Goal: Task Accomplishment & Management: Use online tool/utility

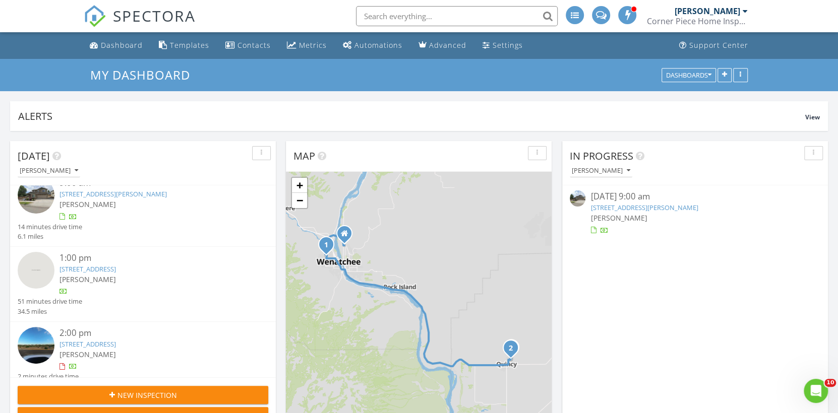
scroll to position [33, 0]
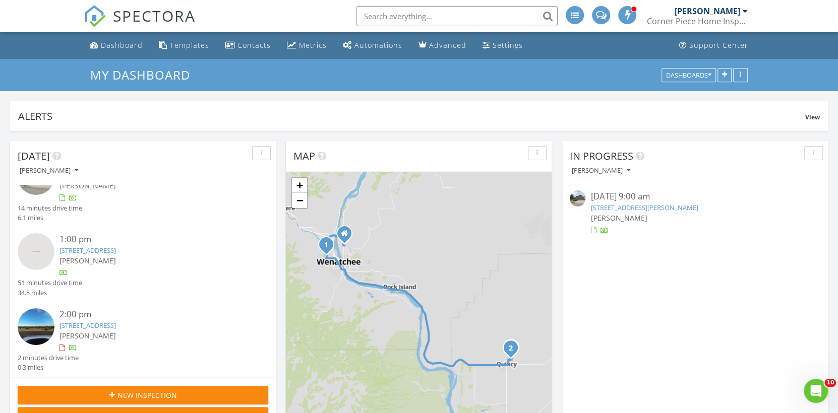
click at [116, 323] on link "638 G St NE , Quincy, WA 98848" at bounding box center [88, 325] width 56 height 9
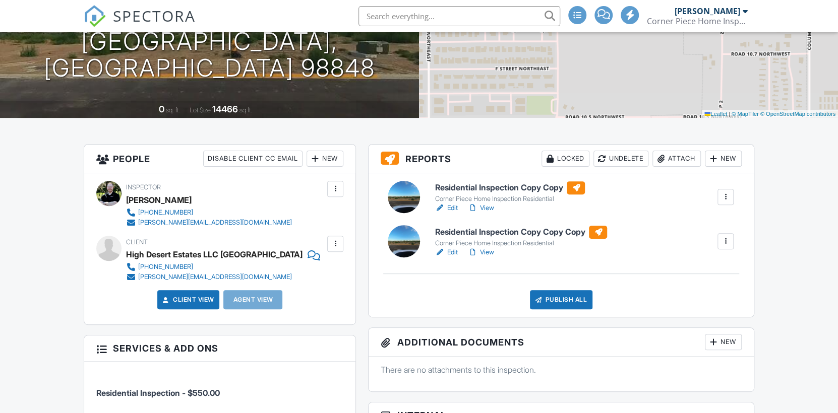
click at [492, 208] on link "View" at bounding box center [480, 208] width 26 height 10
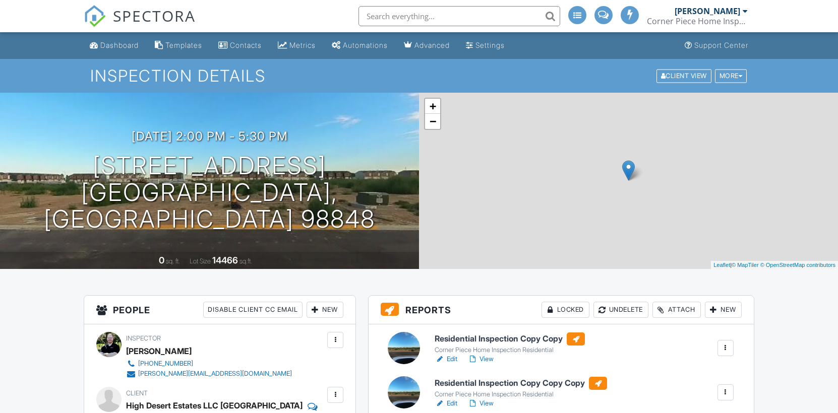
click at [454, 354] on link "Edit" at bounding box center [446, 359] width 23 height 10
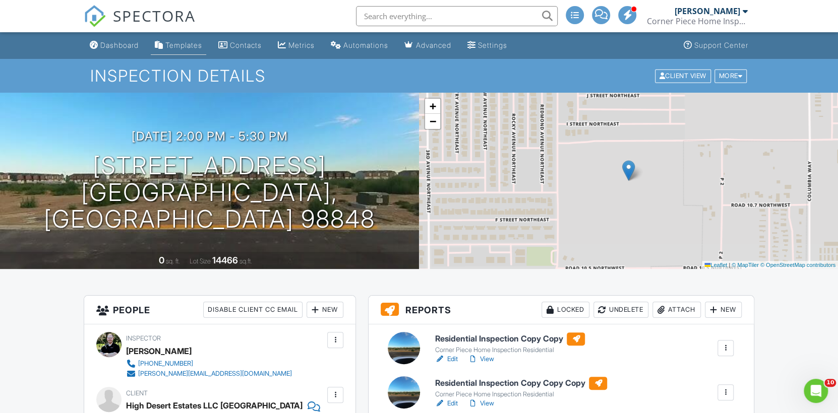
click at [183, 45] on div "Templates" at bounding box center [183, 45] width 37 height 9
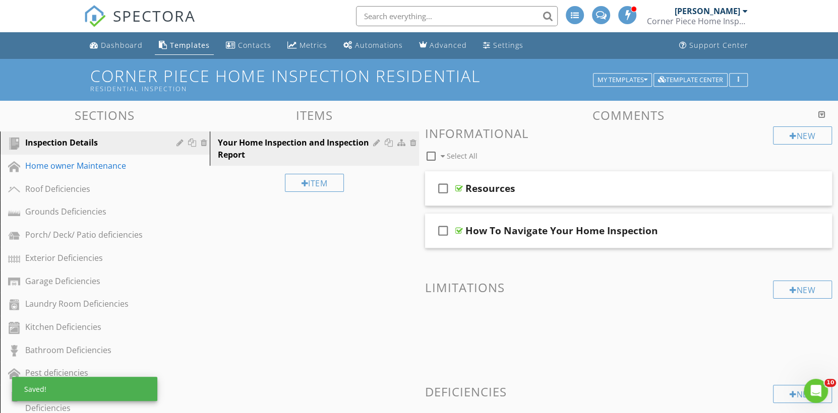
click at [252, 215] on div "Sections Inspection Details Home owner Maintenance Roof Deficiencies Grounds De…" at bounding box center [419, 408] width 838 height 615
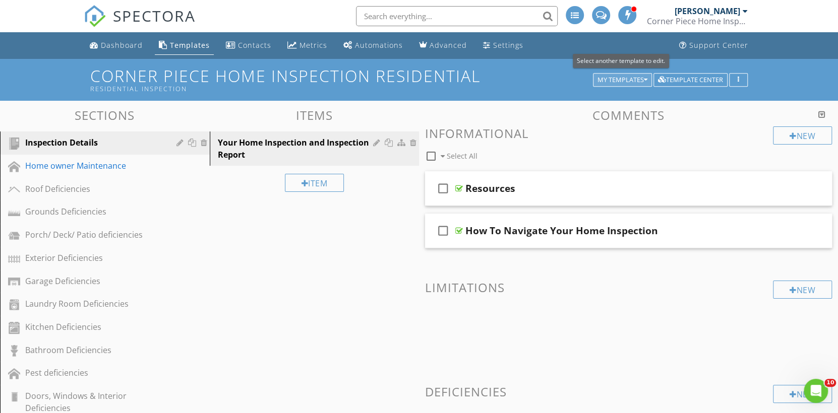
click at [632, 78] on div "My Templates" at bounding box center [623, 80] width 50 height 7
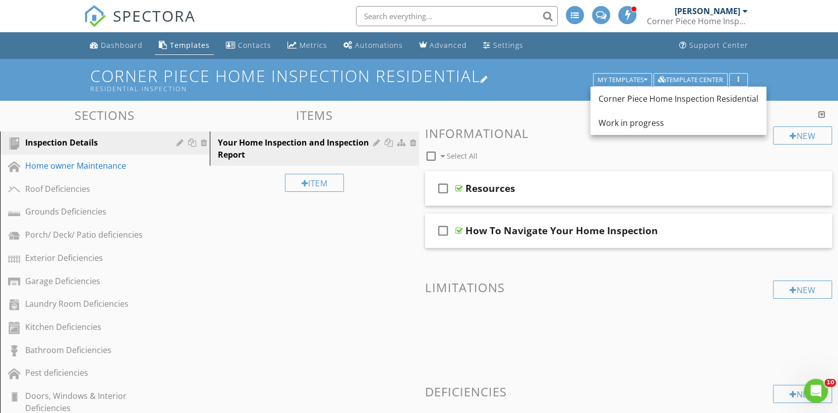
click at [556, 81] on h1 "Corner Piece Home Inspection Residential Residential Inspection" at bounding box center [419, 80] width 658 height 26
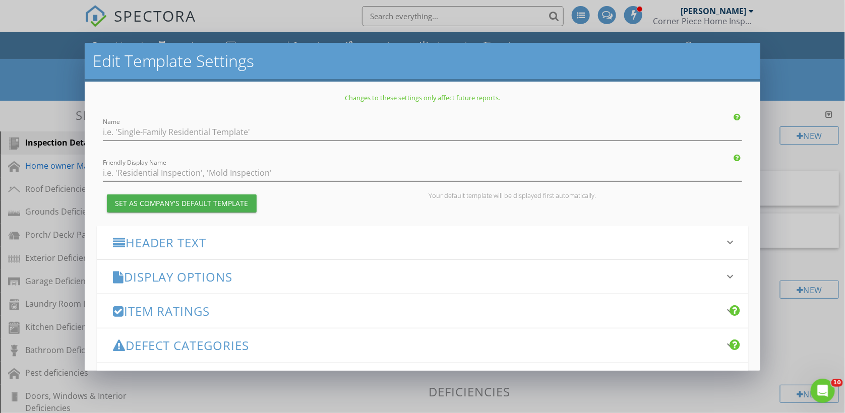
type input "Corner Piece Home Inspection Residential"
type input "Residential Inspection"
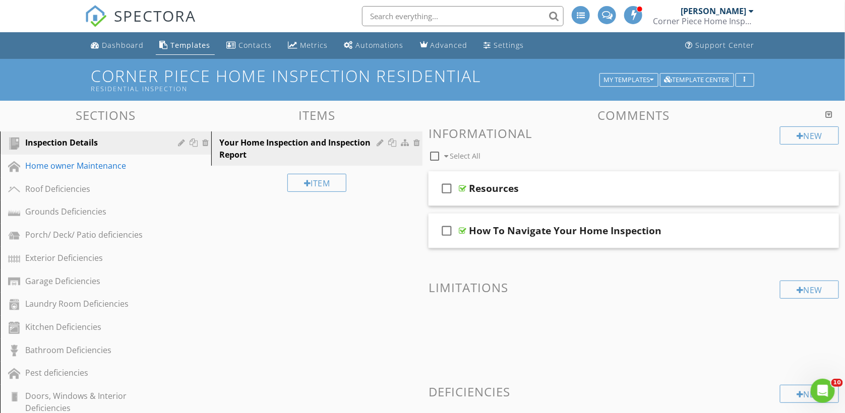
click at [804, 80] on div at bounding box center [422, 206] width 845 height 413
click at [120, 32] on li "Dashboard" at bounding box center [116, 45] width 65 height 27
click at [121, 47] on div "Dashboard" at bounding box center [122, 45] width 42 height 10
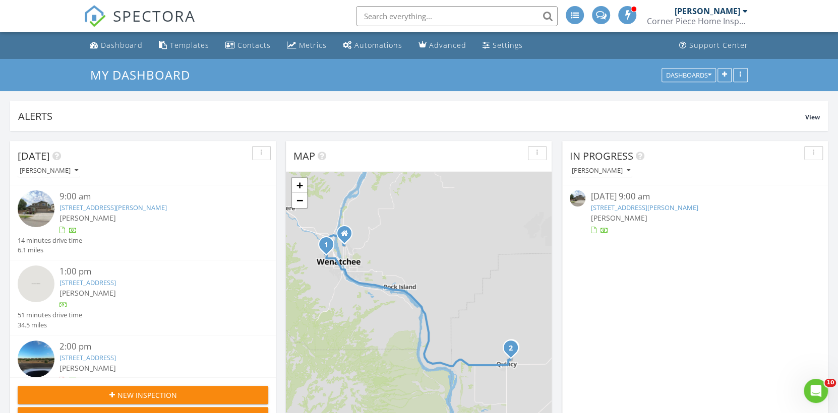
click at [114, 285] on link "[STREET_ADDRESS]" at bounding box center [88, 282] width 56 height 9
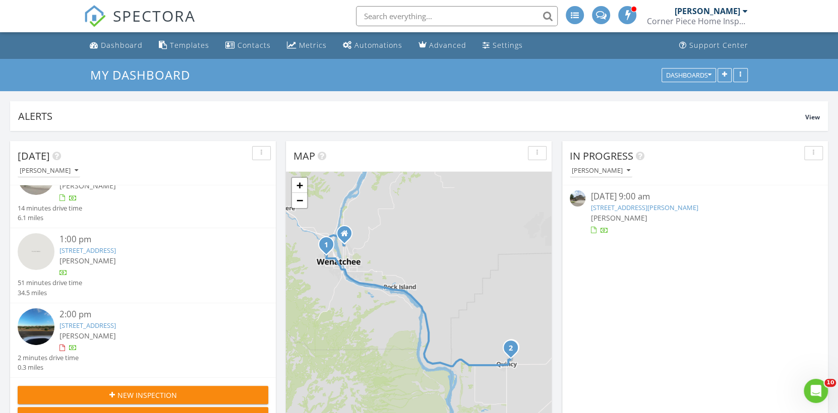
click at [112, 325] on link "638 G St NE , Quincy, WA 98848" at bounding box center [88, 325] width 56 height 9
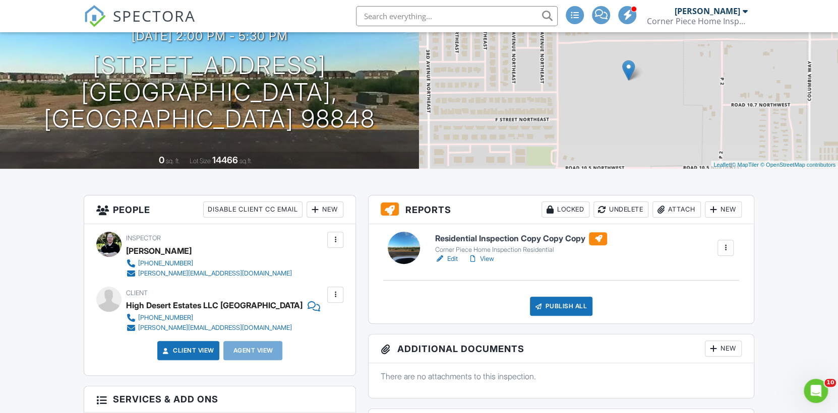
click at [449, 259] on link "Edit" at bounding box center [446, 259] width 23 height 10
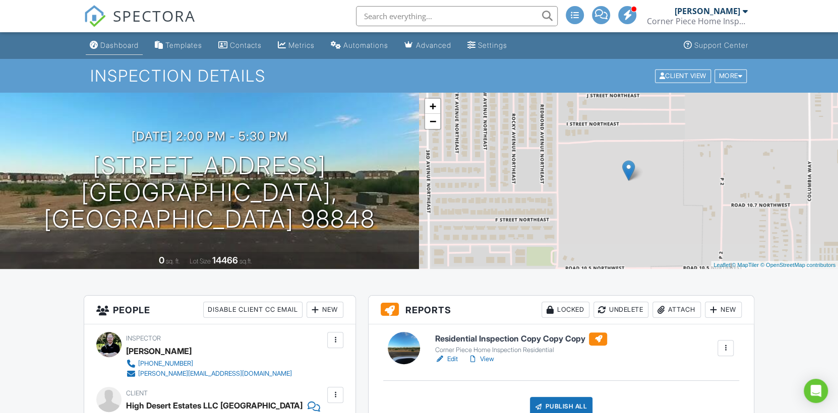
click at [131, 42] on div "Dashboard" at bounding box center [119, 45] width 38 height 9
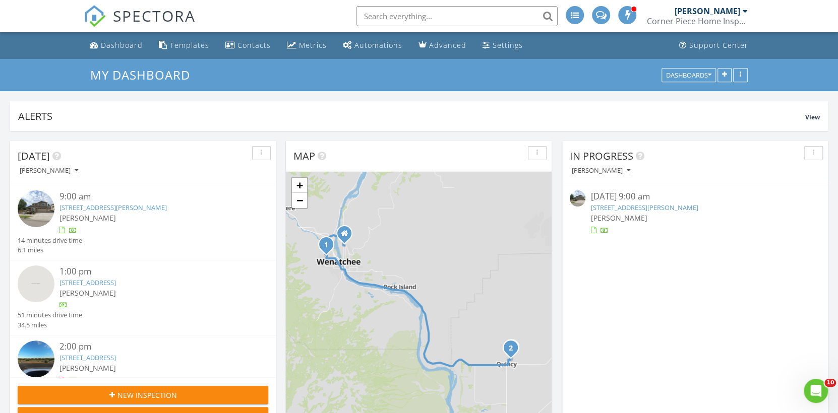
click at [100, 210] on link "[STREET_ADDRESS][PERSON_NAME]" at bounding box center [113, 207] width 107 height 9
click at [116, 357] on link "[STREET_ADDRESS]" at bounding box center [88, 357] width 56 height 9
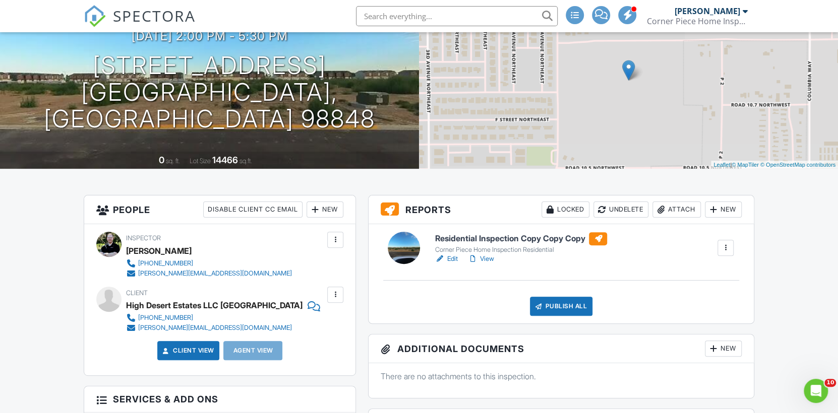
click at [726, 245] on div at bounding box center [726, 248] width 10 height 10
click at [451, 259] on link "Edit" at bounding box center [446, 259] width 23 height 10
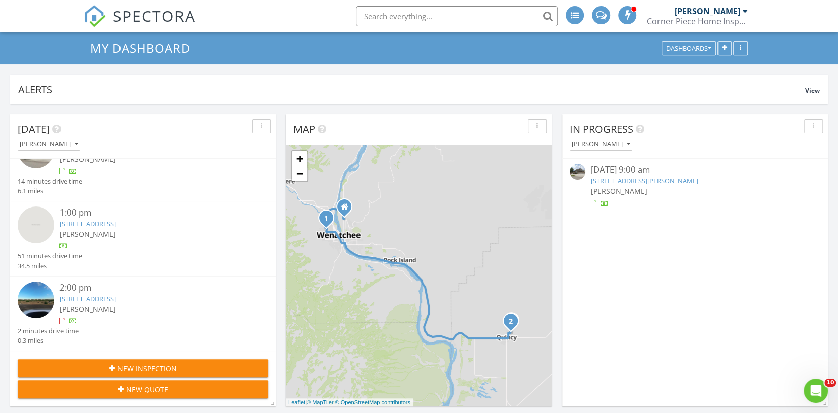
scroll to position [50, 0]
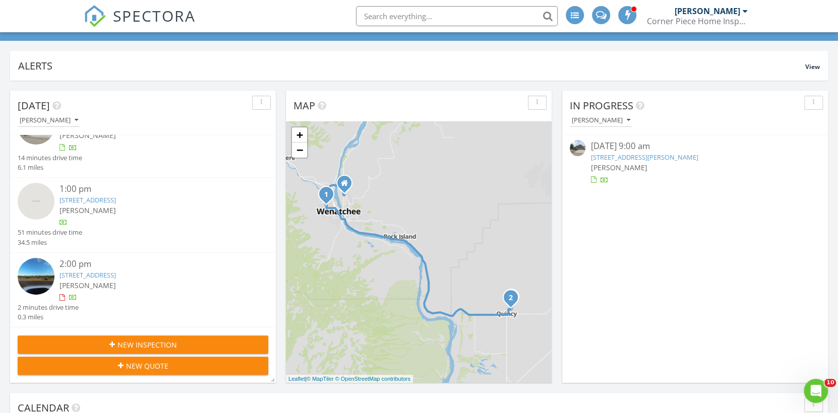
click at [110, 275] on link "638 G St NE , Quincy, WA 98848" at bounding box center [88, 275] width 56 height 9
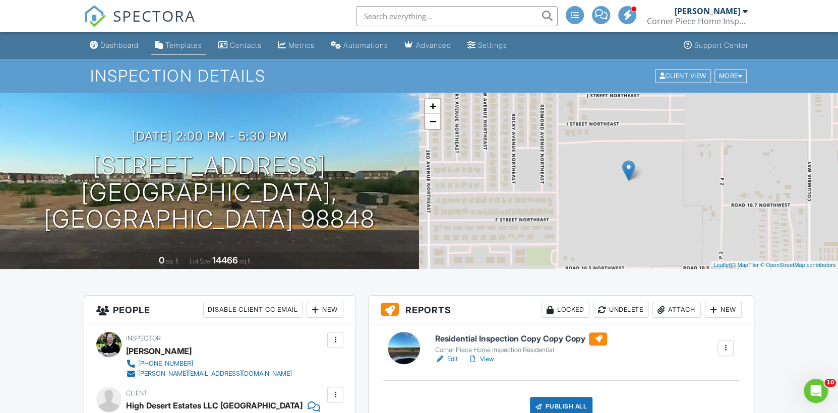
click at [201, 48] on div "Templates" at bounding box center [183, 45] width 37 height 9
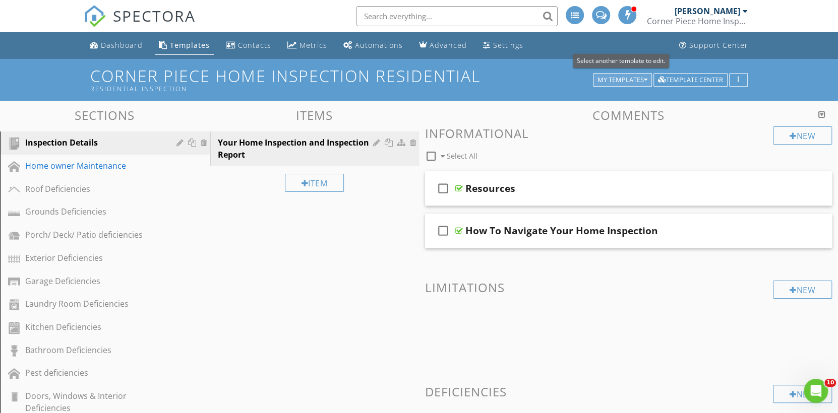
click at [632, 80] on div "My Templates" at bounding box center [623, 80] width 50 height 7
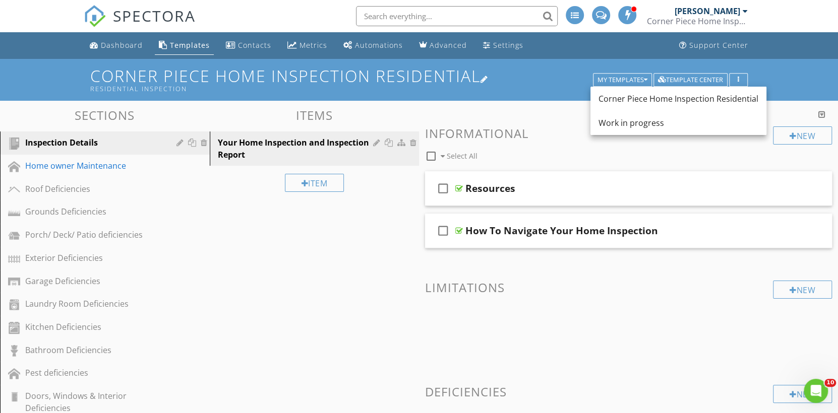
click at [568, 76] on h1 "Corner Piece Home Inspection Residential Residential Inspection" at bounding box center [419, 80] width 658 height 26
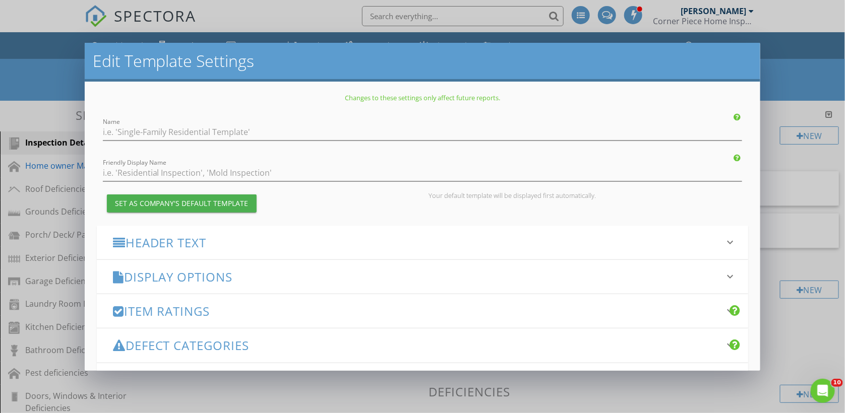
type input "Corner Piece Home Inspection Residential"
type input "Residential Inspection"
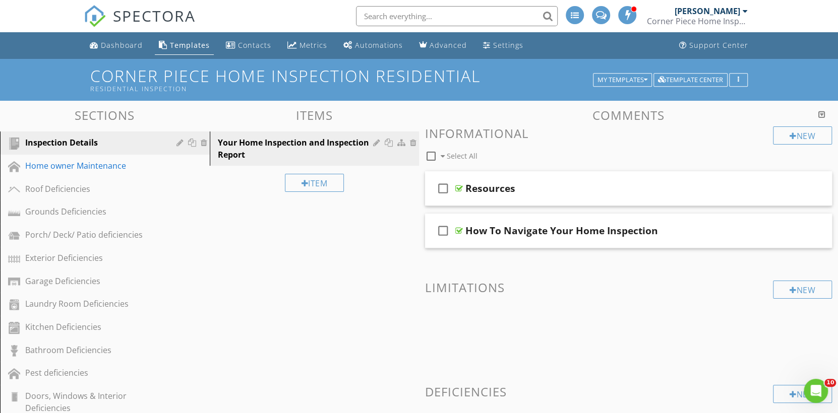
click at [838, 47] on html "SPECTORA Kyle Miller Corner Piece Home Inspection LLC Role: Inspector Dashboard…" at bounding box center [419, 363] width 838 height 726
click at [734, 77] on div "button" at bounding box center [739, 80] width 10 height 7
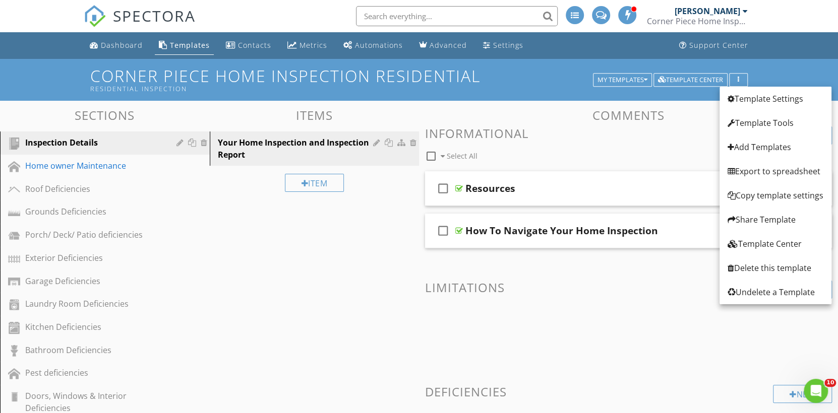
click at [771, 51] on ul "Dashboard Templates Contacts Metrics Automations Advanced Settings Support Cent…" at bounding box center [419, 45] width 838 height 27
click at [315, 13] on div "SPECTORA Kyle Miller Corner Piece Home Inspection LLC Role: Inspector Dashboard…" at bounding box center [419, 16] width 671 height 32
click at [515, 80] on h1 "Corner Piece Home Inspection Residential Residential Inspection" at bounding box center [419, 80] width 658 height 26
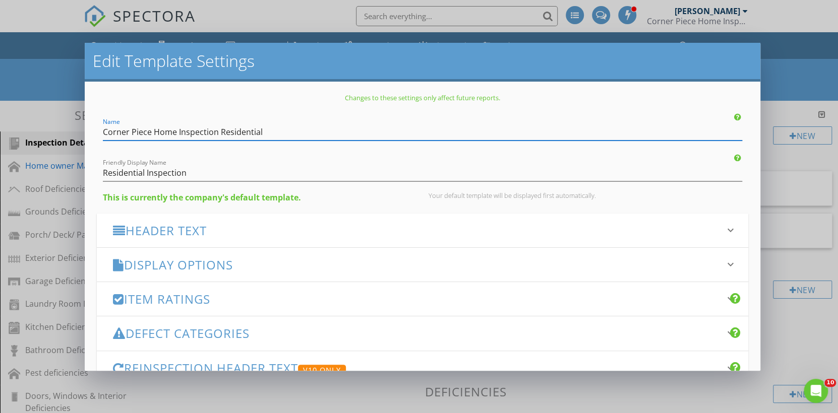
click at [28, 72] on div "Edit Template Settings Changes to these settings only affect future reports. Na…" at bounding box center [419, 206] width 838 height 413
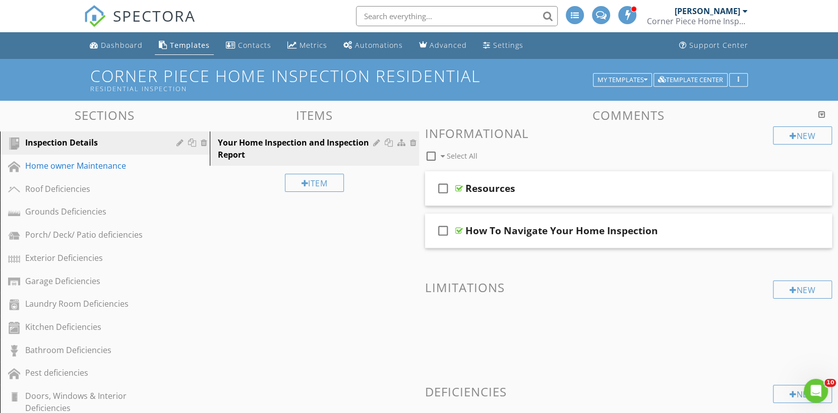
click at [176, 41] on div "Templates" at bounding box center [190, 45] width 40 height 10
click at [677, 79] on div "Template Center" at bounding box center [690, 80] width 65 height 7
click at [654, 80] on span "Template Center" at bounding box center [691, 79] width 74 height 9
click at [645, 78] on icon "button" at bounding box center [646, 80] width 4 height 7
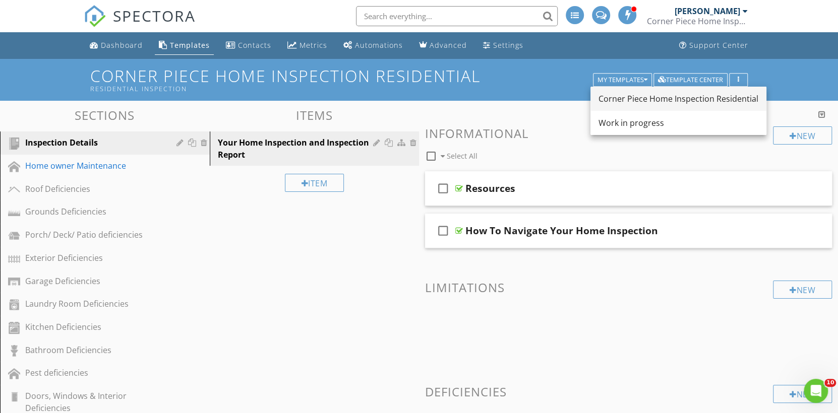
click at [659, 103] on div "Corner Piece Home Inspection Residential" at bounding box center [679, 99] width 160 height 12
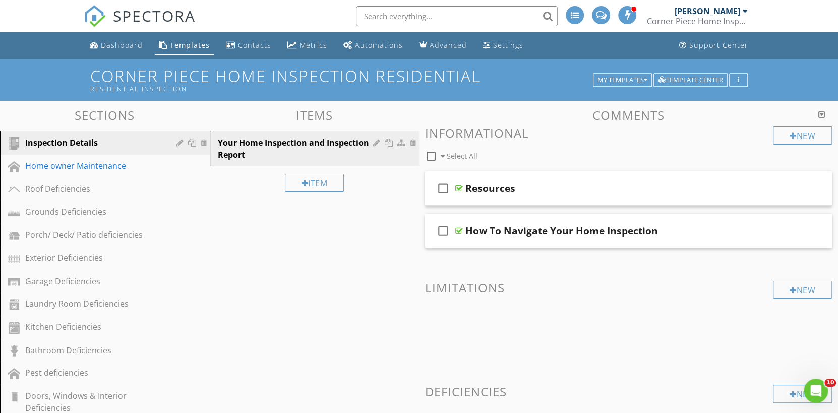
click at [170, 46] on div "Templates" at bounding box center [190, 45] width 40 height 10
click at [644, 81] on icon "button" at bounding box center [646, 80] width 4 height 7
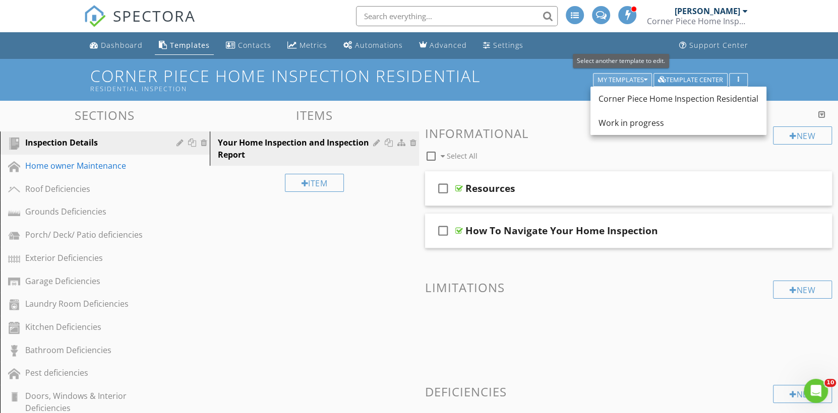
click at [644, 81] on icon "button" at bounding box center [646, 80] width 4 height 7
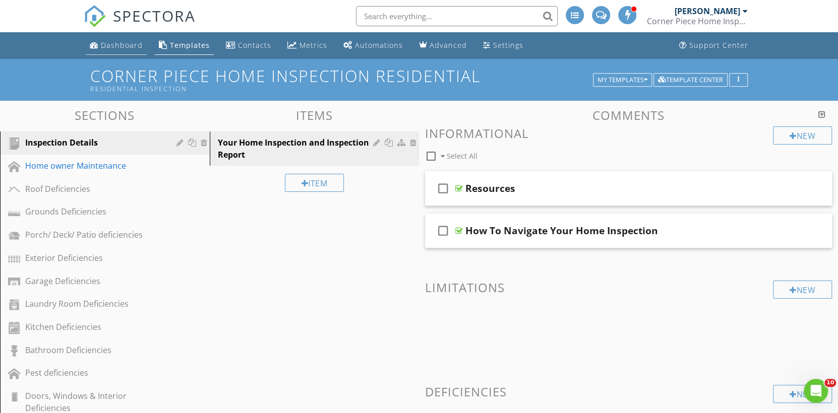
click at [120, 41] on div "Dashboard" at bounding box center [122, 45] width 42 height 10
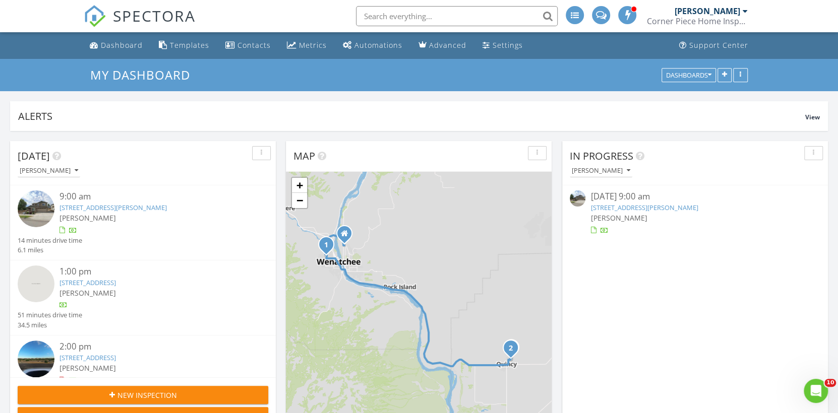
click at [100, 362] on link "638 G St NE , Quincy, WA 98848" at bounding box center [88, 357] width 56 height 9
click at [116, 360] on link "638 G St NE , Quincy, WA 98848" at bounding box center [88, 357] width 56 height 9
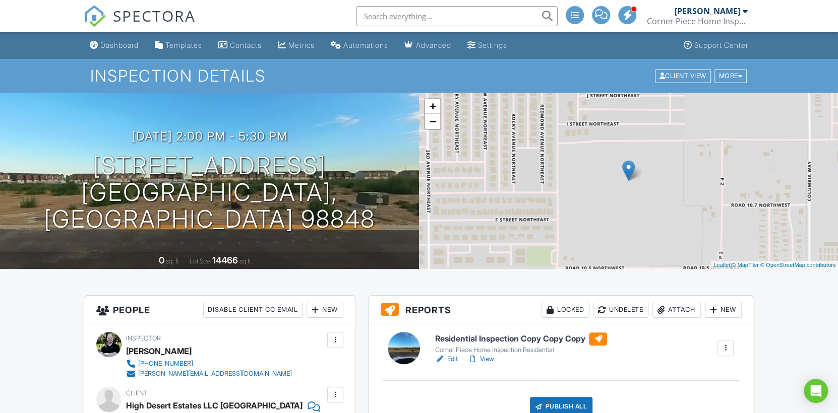
click at [453, 360] on link "Edit" at bounding box center [446, 359] width 23 height 10
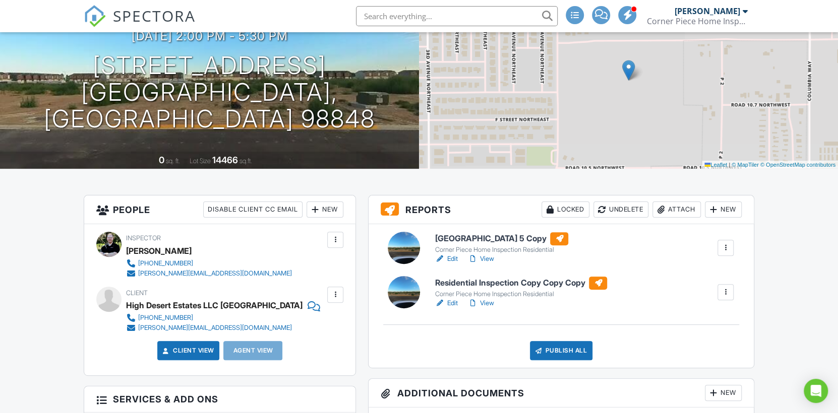
click at [450, 257] on link "Edit" at bounding box center [446, 259] width 23 height 10
